Goal: Task Accomplishment & Management: Manage account settings

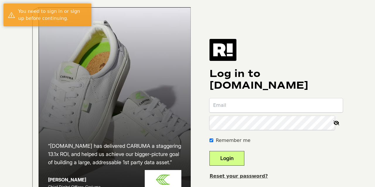
type input "dustin@ellievailjewelry.com"
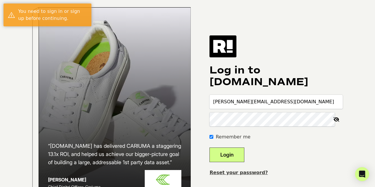
click at [233, 158] on button "Login" at bounding box center [226, 155] width 35 height 15
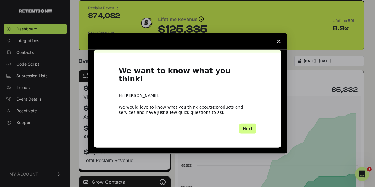
click at [278, 43] on icon "Close survey" at bounding box center [279, 42] width 4 height 4
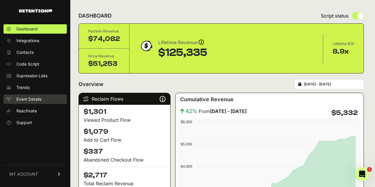
scroll to position [63, 0]
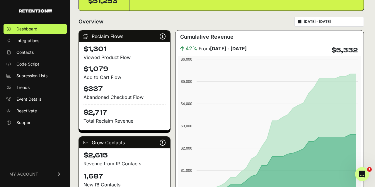
click at [43, 175] on link "MY ACCOUNT" at bounding box center [35, 174] width 63 height 18
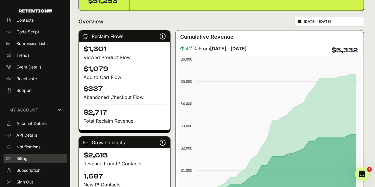
click at [30, 161] on link "Billing" at bounding box center [35, 158] width 63 height 9
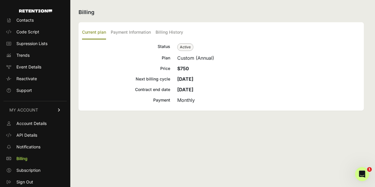
scroll to position [32, 0]
click at [45, 114] on link "MY ACCOUNT" at bounding box center [35, 110] width 63 height 18
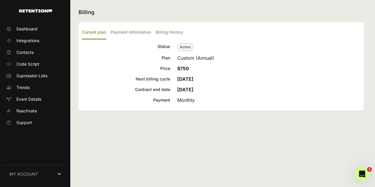
scroll to position [0, 0]
click at [33, 30] on span "Dashboard" at bounding box center [26, 29] width 21 height 6
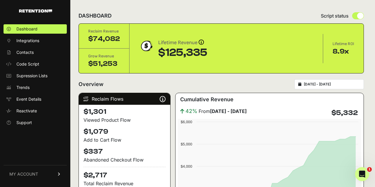
type input "2025-08-18"
type input "2025-09-17"
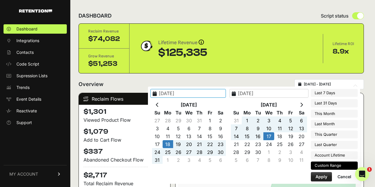
click at [342, 83] on input "2025-08-18 - 2025-09-17" at bounding box center [332, 84] width 56 height 5
type input "2025-09-10"
type input "2025-09-16"
type input "2025-08-18"
type input "2025-09-17"
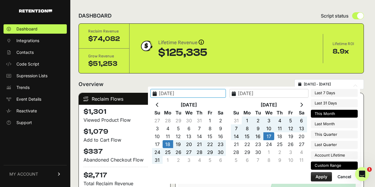
type input "2025-08-17"
type input "2025-09-16"
type input "2025-08-18"
type input "2025-09-17"
type input "2025-09-01"
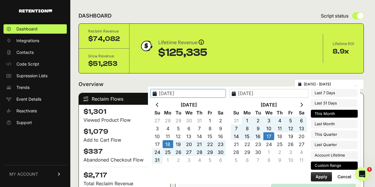
type input "2025-09-30"
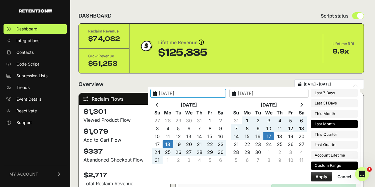
type input "2025-08-18"
type input "2025-09-17"
type input "2025-08-01"
type input "2025-08-31"
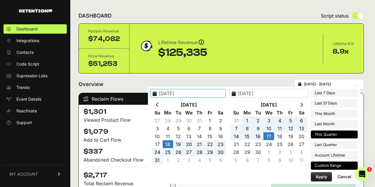
type input "2025-08-18"
type input "2025-09-17"
type input "2025-07-01"
type input "2025-09-30"
type input "2025-08-18"
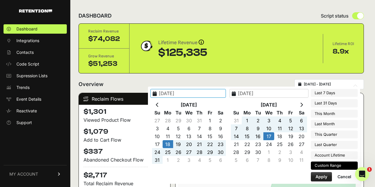
type input "2025-09-17"
type input "2025-04-01"
type input "2025-06-30"
type input "2025-08-18"
type input "2025-09-17"
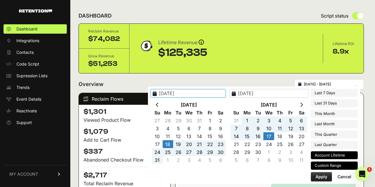
type input "2023-11-30"
type input "2025-09-16"
type input "2025-08-18"
type input "2025-09-17"
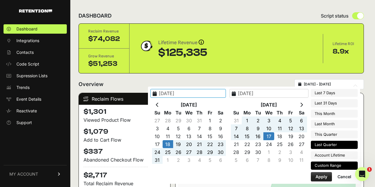
type input "2025-04-01"
type input "2025-06-30"
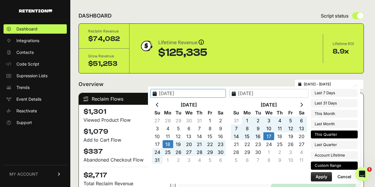
type input "2025-08-18"
type input "2025-09-17"
type input "2025-07-01"
type input "2025-09-30"
type input "2025-08-18"
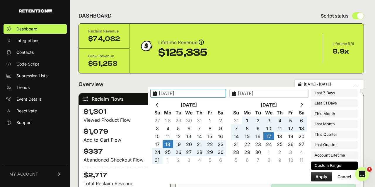
type input "2025-09-17"
type input "2025-08-01"
type input "2025-08-31"
type input "2025-08-18"
type input "2025-09-17"
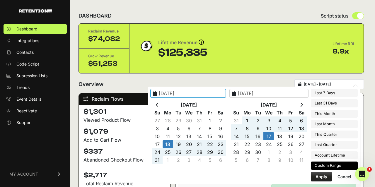
type input "2025-07-01"
type input "2025-09-30"
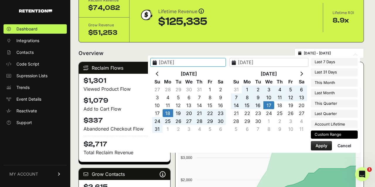
type input "2025-08-18"
type input "2025-09-17"
type input "2025-04-01"
type input "2025-06-30"
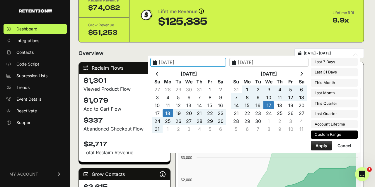
type input "2025-08-18"
type input "2025-09-17"
type input "2023-11-30"
type input "2025-09-16"
click at [342, 123] on li "Account Lifetime" at bounding box center [334, 124] width 47 height 8
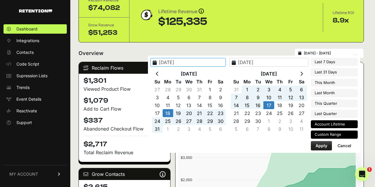
type input "2023-11-30 - 2025-09-16"
